Goal: Contribute content: Add original content to the website for others to see

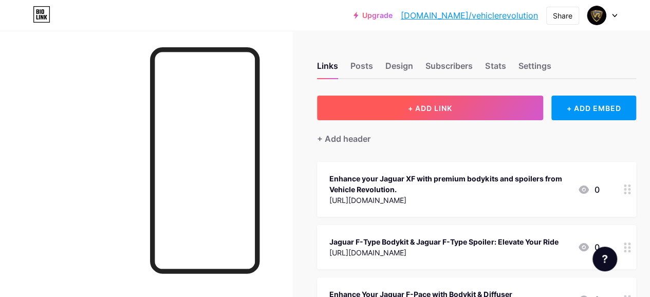
click at [405, 108] on button "+ ADD LINK" at bounding box center [430, 108] width 226 height 25
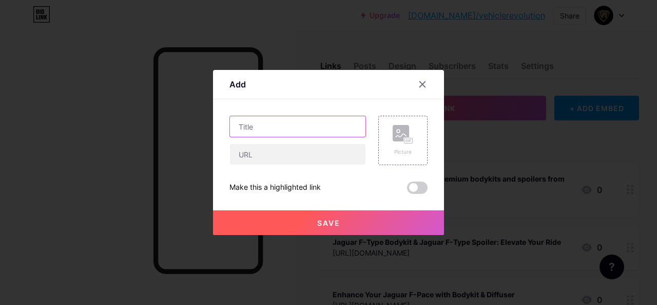
click at [289, 125] on input "text" at bounding box center [298, 126] width 136 height 21
paste input "Jaguar F Type Bodykit & Range Rover Kits"
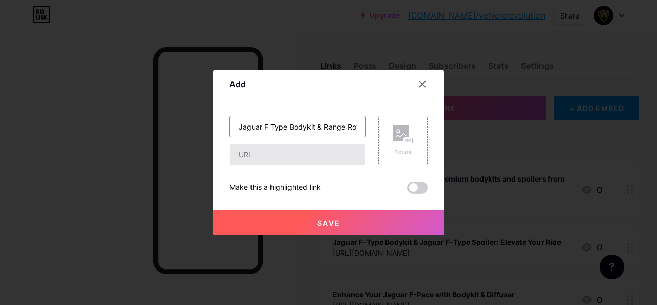
scroll to position [0, 24]
type input "Jaguar F Type Bodykit & Range Rover Kits"
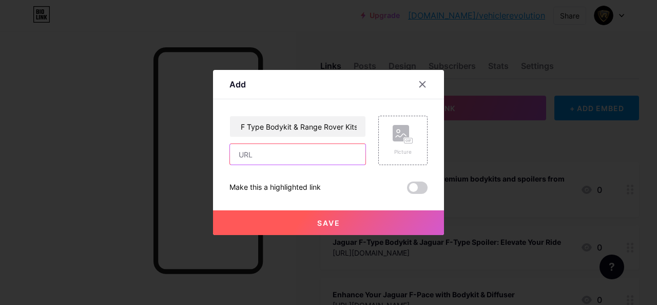
click at [280, 153] on input "text" at bounding box center [298, 154] width 136 height 21
paste input "[URL][DOMAIN_NAME]"
type input "[URL][DOMAIN_NAME]"
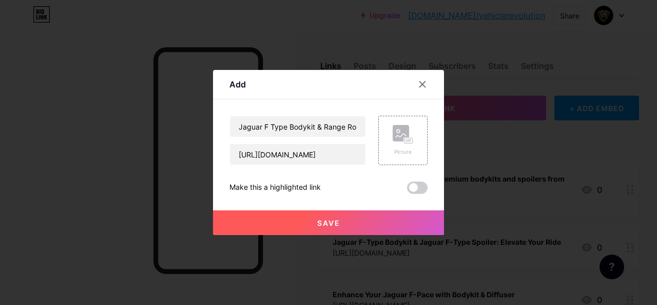
scroll to position [0, 0]
click at [311, 224] on button "Save" at bounding box center [328, 222] width 231 height 25
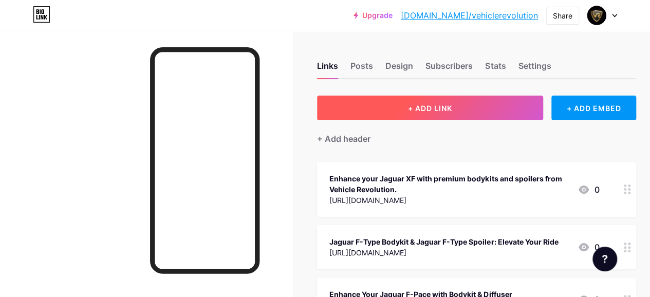
click at [449, 106] on span "+ ADD LINK" at bounding box center [430, 108] width 44 height 9
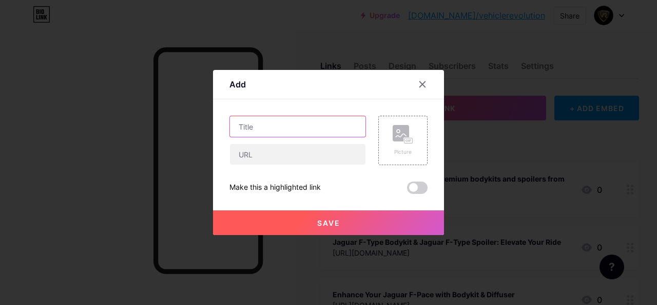
click at [282, 126] on input "text" at bounding box center [298, 126] width 136 height 21
paste input "Jaguar XK Body Kit & XF Styling"
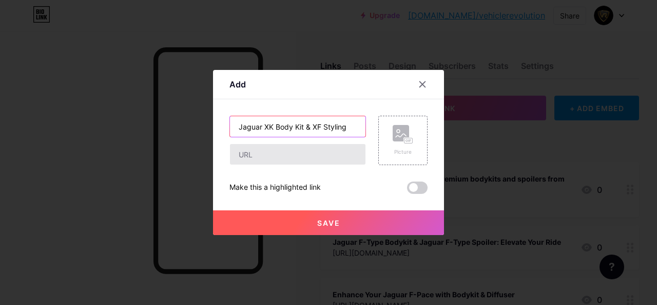
type input "Jaguar XK Body Kit & XF Styling"
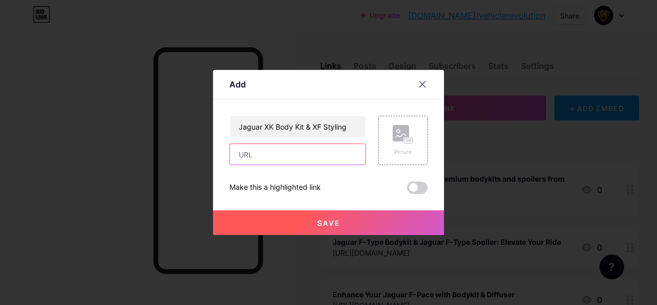
drag, startPoint x: 289, startPoint y: 157, endPoint x: 279, endPoint y: 141, distance: 18.7
click at [289, 157] on input "text" at bounding box center [298, 154] width 136 height 21
paste input "[URL][DOMAIN_NAME]"
type input "[URL][DOMAIN_NAME]"
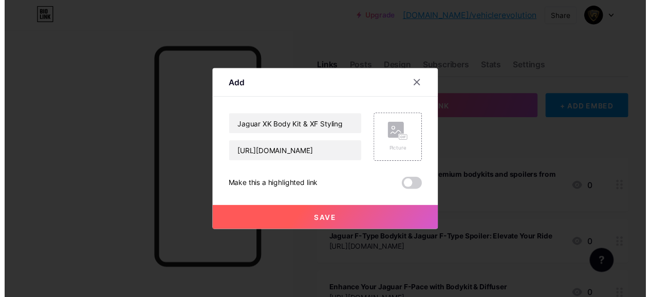
scroll to position [0, 0]
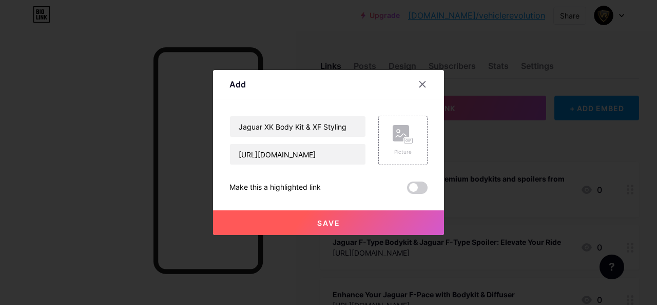
click at [307, 215] on button "Save" at bounding box center [328, 222] width 231 height 25
